Goal: Information Seeking & Learning: Learn about a topic

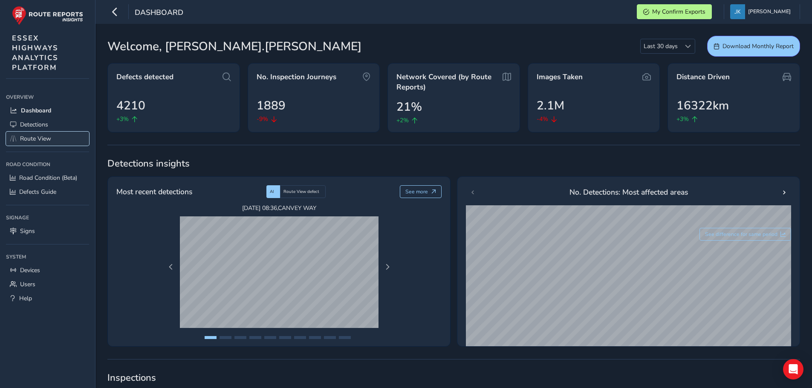
click at [31, 139] on span "Route View" at bounding box center [35, 139] width 31 height 8
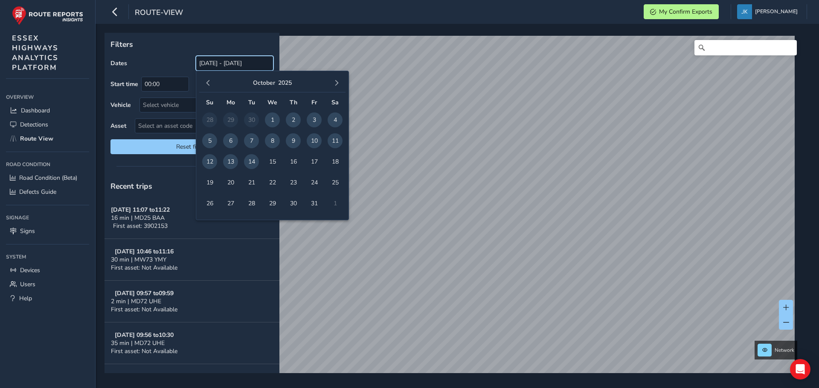
click at [211, 62] on input "[DATE] - [DATE]" at bounding box center [235, 63] width 78 height 15
click at [209, 85] on span "button" at bounding box center [208, 83] width 6 height 6
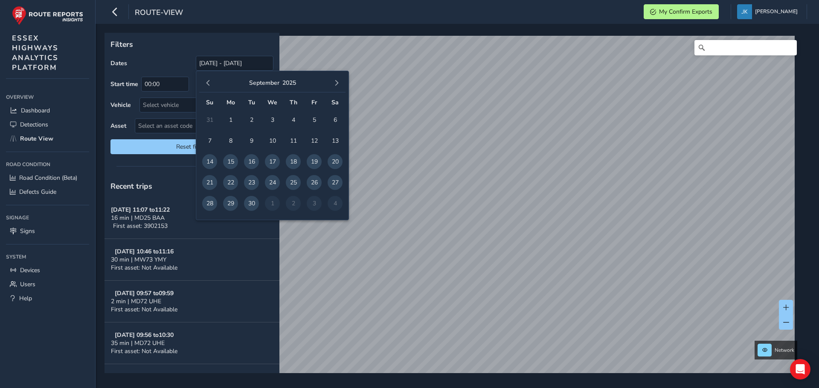
click at [209, 85] on span "button" at bounding box center [208, 83] width 6 height 6
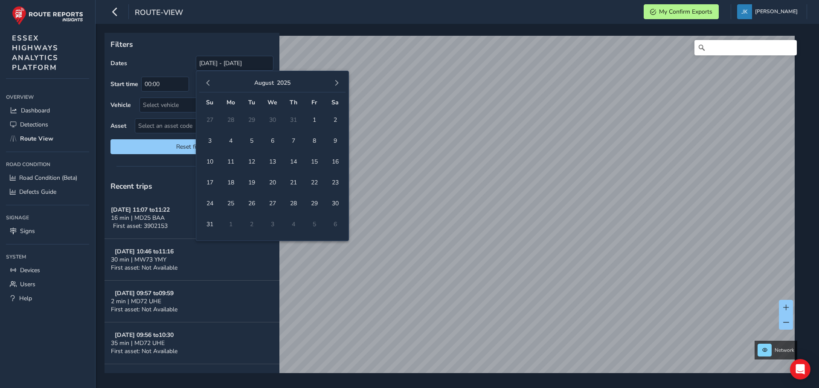
click at [209, 85] on span "button" at bounding box center [208, 83] width 6 height 6
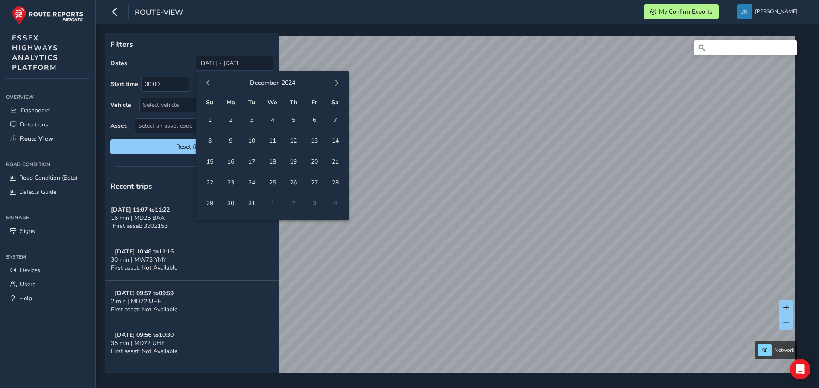
click at [209, 85] on span "button" at bounding box center [208, 83] width 6 height 6
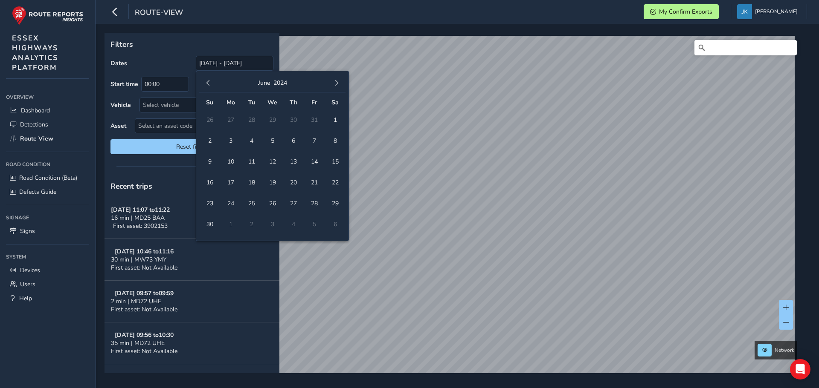
click at [209, 85] on span "button" at bounding box center [208, 83] width 6 height 6
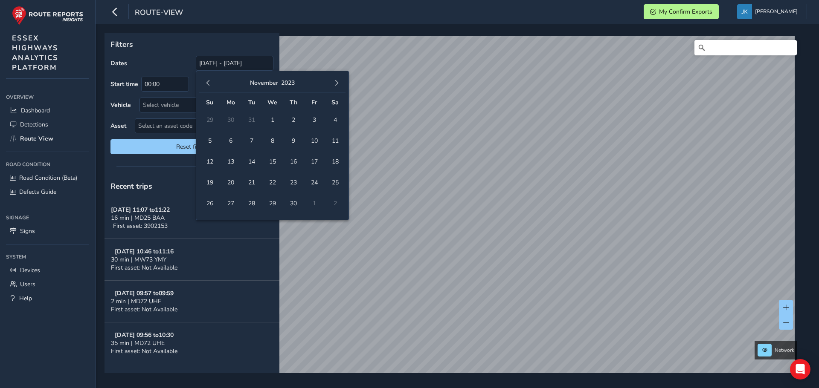
click at [209, 85] on span "button" at bounding box center [208, 83] width 6 height 6
click at [334, 122] on span "1" at bounding box center [334, 120] width 15 height 15
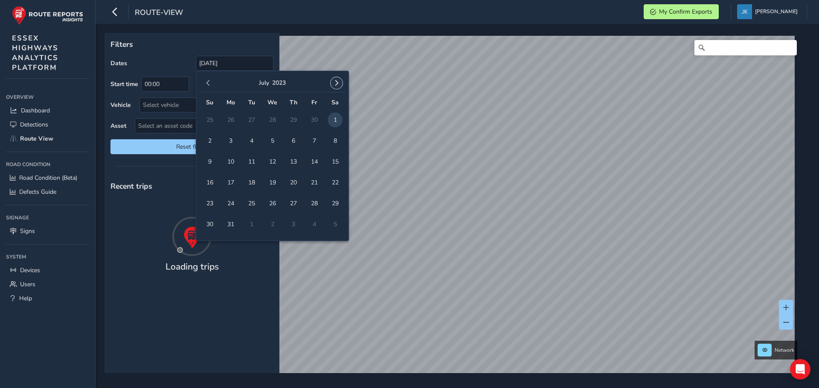
click at [336, 85] on span "button" at bounding box center [336, 83] width 6 height 6
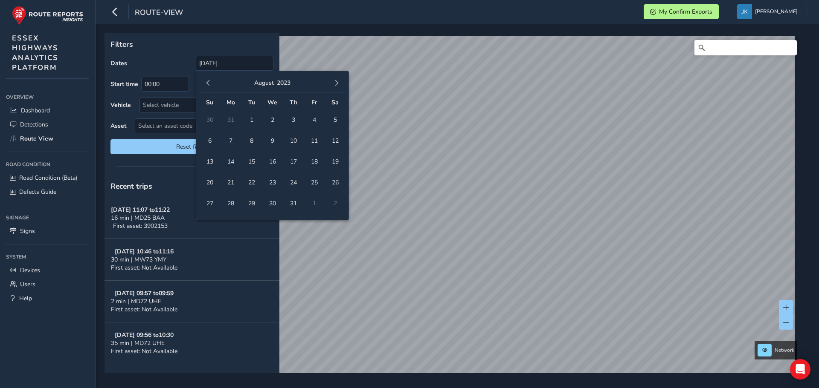
click at [336, 85] on span "button" at bounding box center [336, 83] width 6 height 6
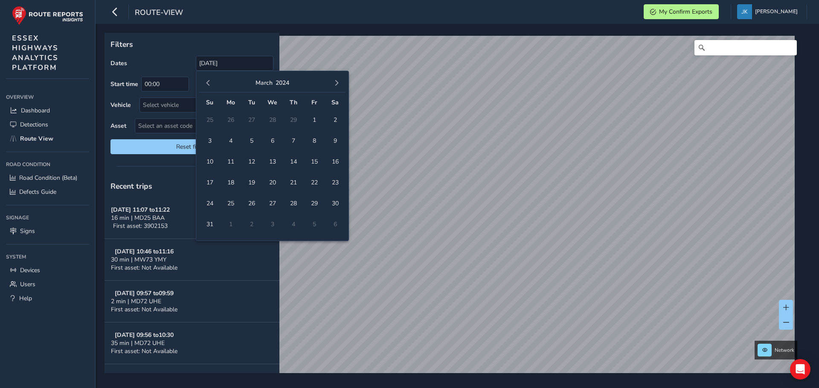
click at [336, 85] on span "button" at bounding box center [336, 83] width 6 height 6
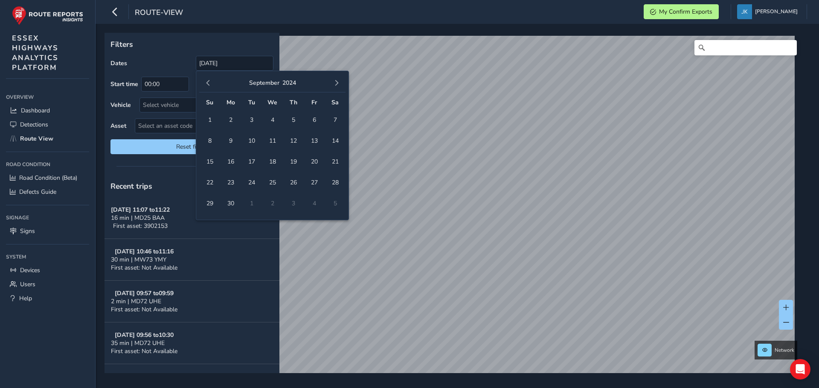
click at [336, 85] on span "button" at bounding box center [336, 83] width 6 height 6
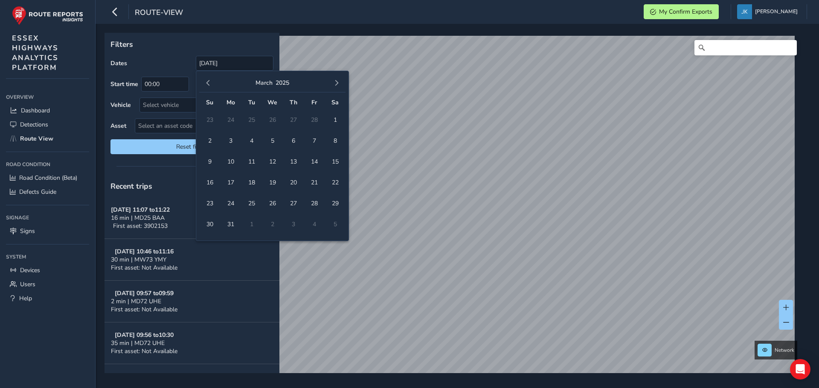
click at [336, 85] on span "button" at bounding box center [336, 83] width 6 height 6
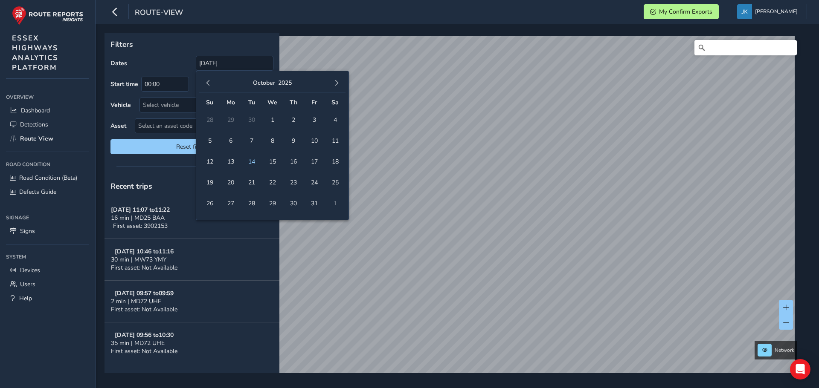
click at [336, 85] on span "button" at bounding box center [336, 83] width 6 height 6
click at [292, 119] on span "1" at bounding box center [293, 120] width 15 height 15
type input "[DATE] - [DATE]"
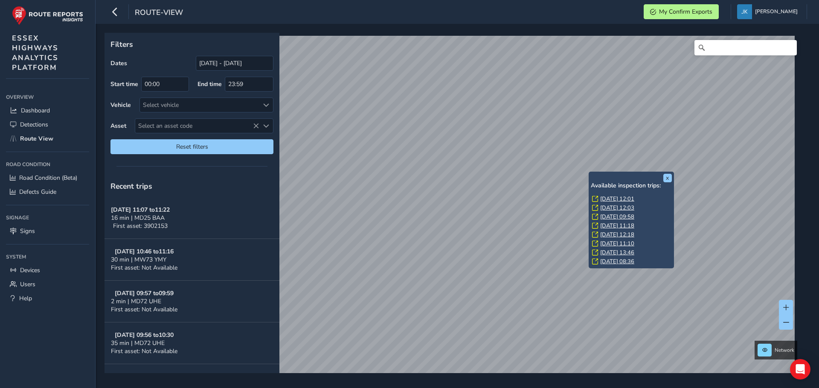
click at [616, 198] on link "[DATE] 12:01" at bounding box center [617, 199] width 34 height 8
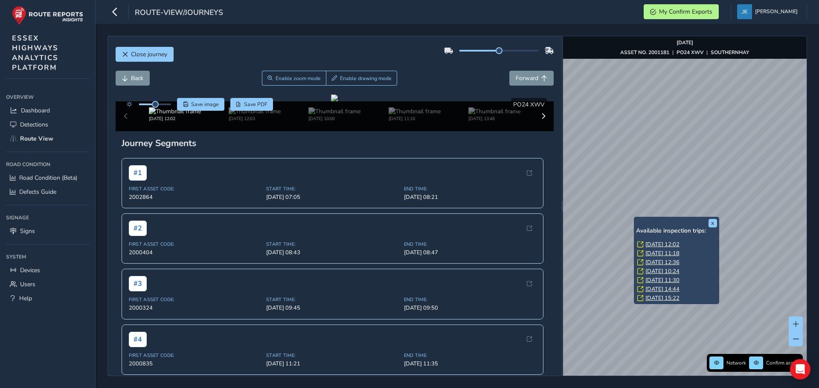
click at [658, 244] on link "[DATE] 12:02" at bounding box center [662, 245] width 34 height 8
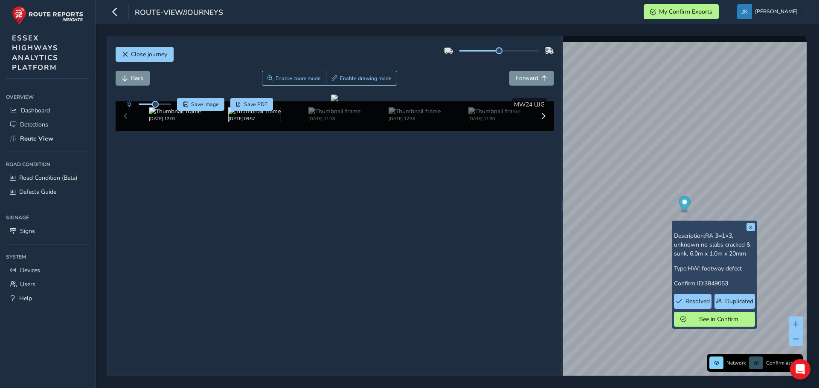
click at [244, 116] on img at bounding box center [255, 111] width 52 height 8
click at [311, 116] on img at bounding box center [334, 111] width 52 height 8
click at [332, 116] on img at bounding box center [334, 111] width 52 height 8
click at [255, 116] on img at bounding box center [255, 111] width 52 height 8
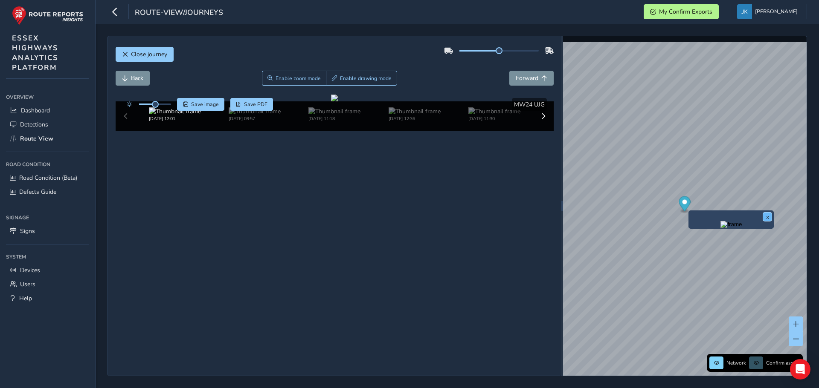
click at [766, 216] on button "x" at bounding box center [767, 217] width 9 height 9
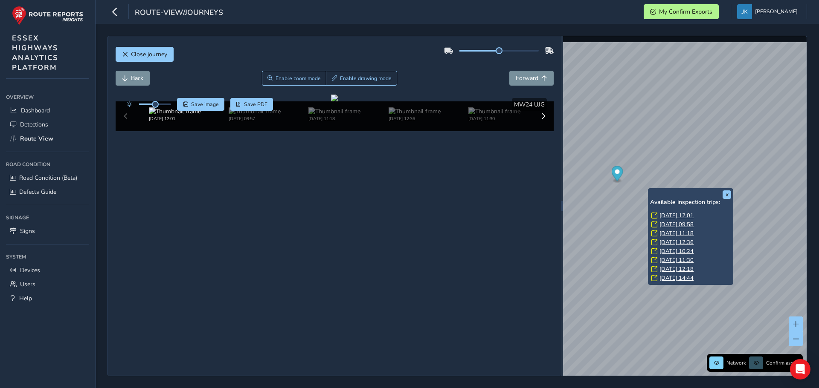
click at [671, 232] on link "[DATE] 11:18" at bounding box center [676, 234] width 34 height 8
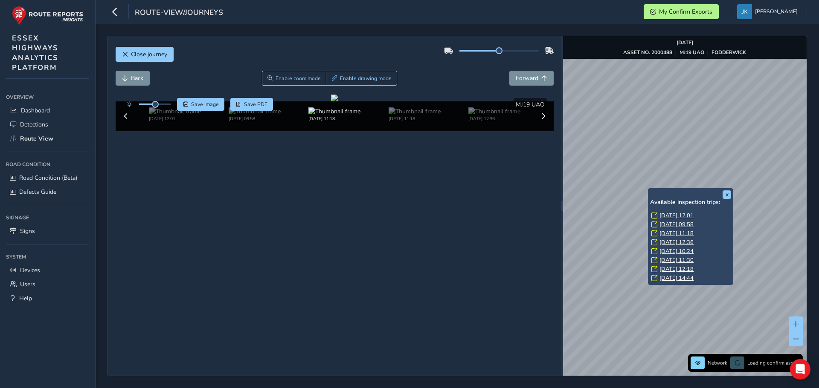
click at [673, 241] on link "[DATE] 12:36" at bounding box center [676, 243] width 34 height 8
click at [671, 252] on link "[DATE] 10:24" at bounding box center [676, 252] width 34 height 8
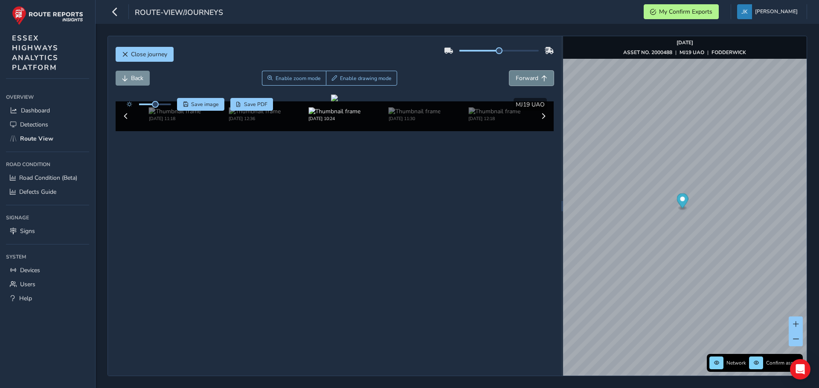
click at [521, 74] on span "Forward" at bounding box center [526, 78] width 23 height 8
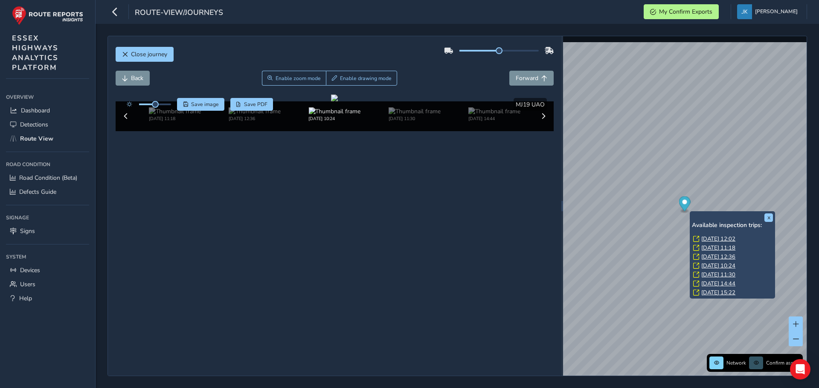
click at [712, 293] on link "[DATE] 15:22" at bounding box center [718, 293] width 34 height 8
click at [710, 286] on link "[DATE] 14:44" at bounding box center [718, 284] width 34 height 8
